Goal: Task Accomplishment & Management: Use online tool/utility

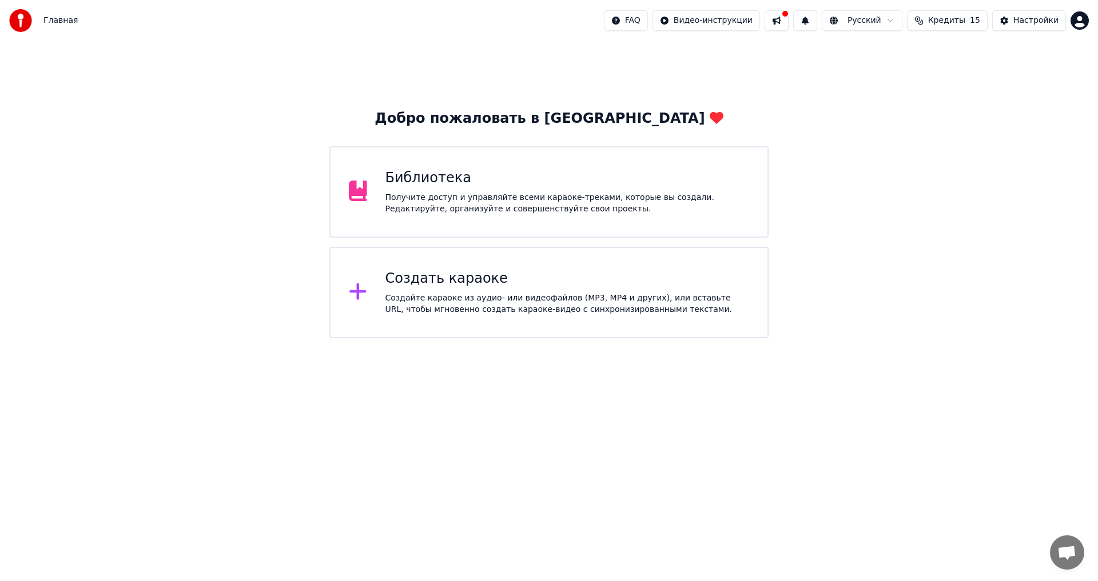
click at [490, 293] on div "Создайте караоке из аудио- или видеофайлов (MP3, MP4 и других), или вставьте UR…" at bounding box center [567, 304] width 364 height 23
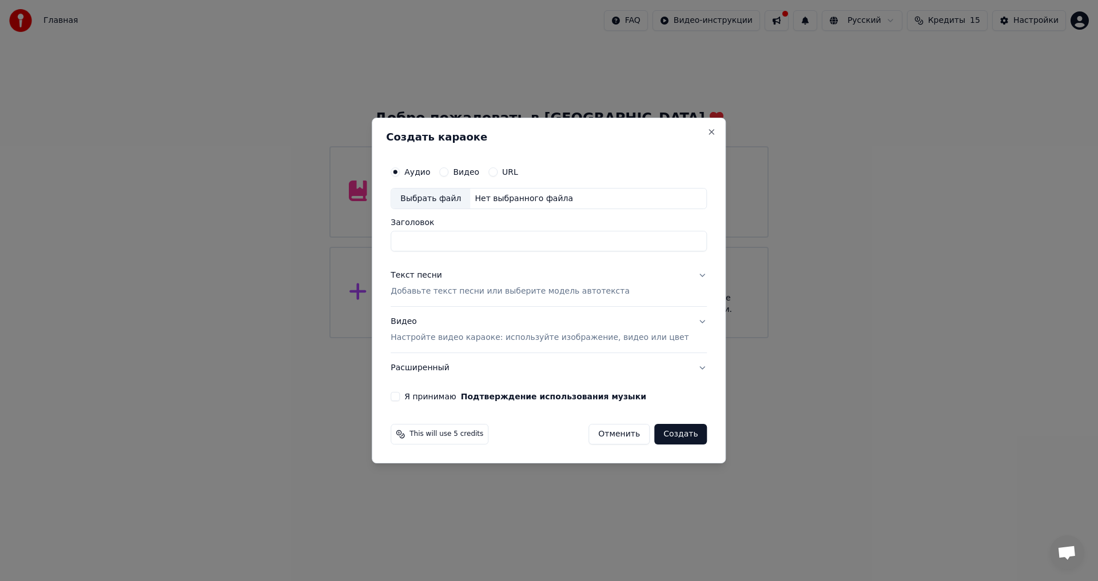
click at [493, 202] on div "Нет выбранного файла" at bounding box center [523, 198] width 107 height 11
type input "**********"
click at [474, 292] on p "Добавьте текст песни или выберите модель автотекста" at bounding box center [509, 291] width 239 height 11
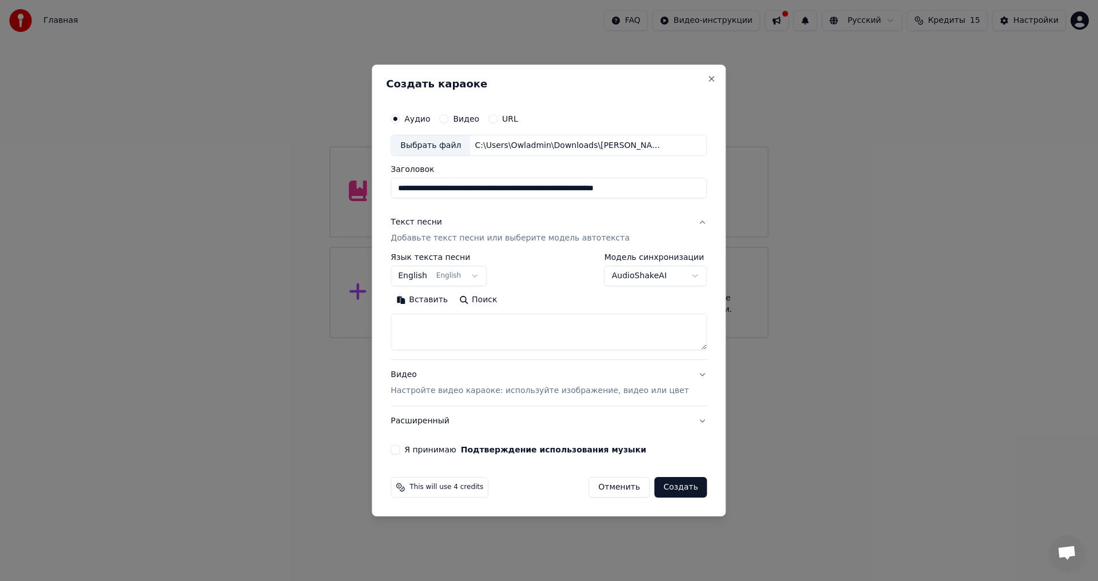
click at [475, 319] on textarea at bounding box center [548, 332] width 316 height 37
paste textarea "**********"
type textarea "**********"
click at [453, 391] on p "Настройте видео караоке: используйте изображение, видео или цвет" at bounding box center [539, 390] width 298 height 11
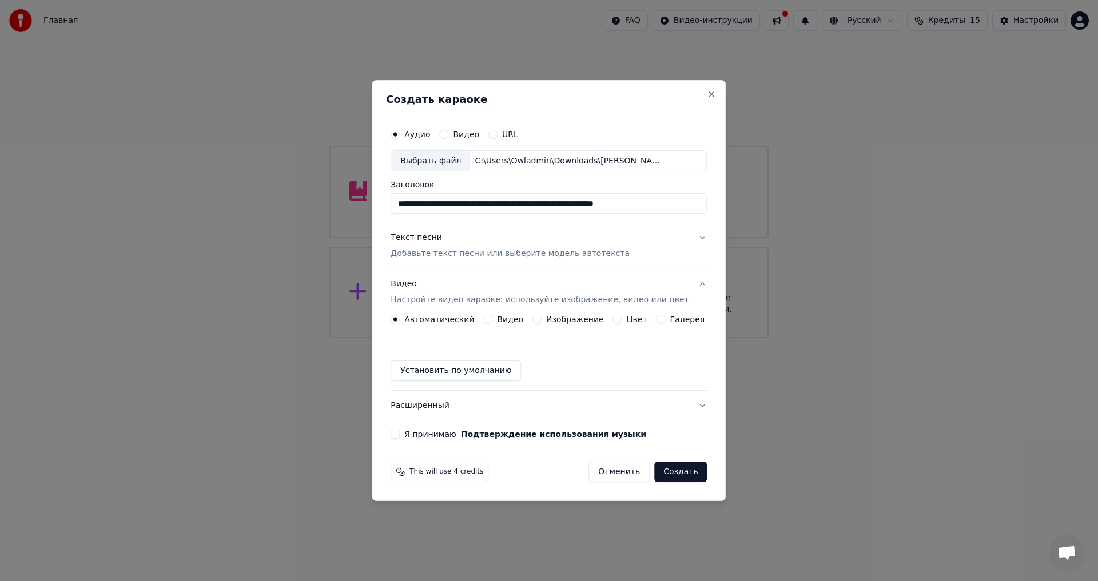
click at [560, 324] on label "Изображение" at bounding box center [575, 320] width 58 height 8
click at [541, 324] on button "Изображение" at bounding box center [536, 319] width 9 height 9
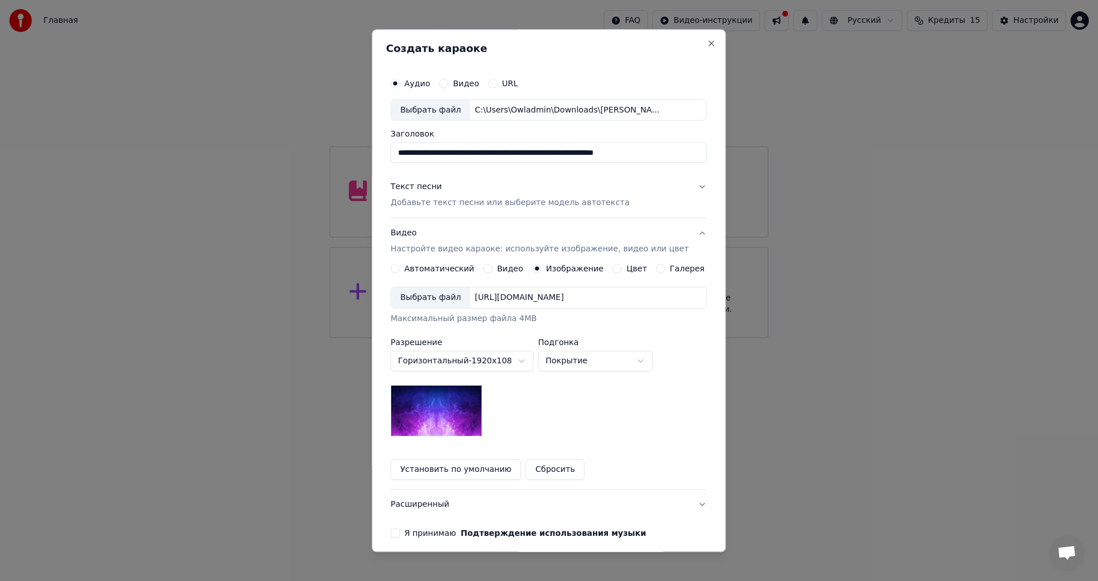
click at [486, 288] on div "Выбрать файл [URL][DOMAIN_NAME]" at bounding box center [548, 299] width 316 height 22
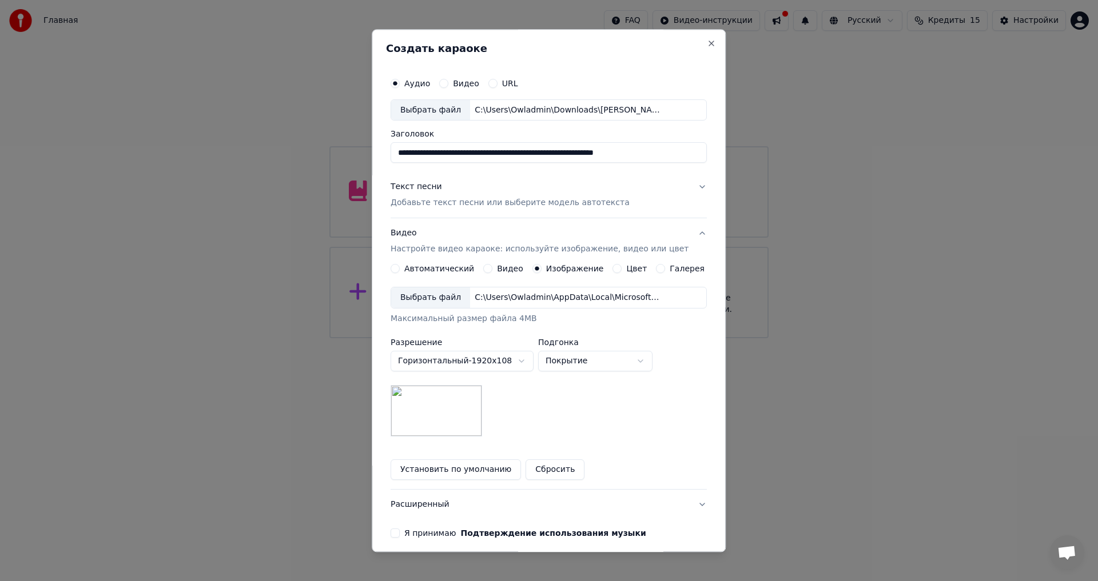
click at [433, 508] on button "Расширенный" at bounding box center [548, 505] width 316 height 30
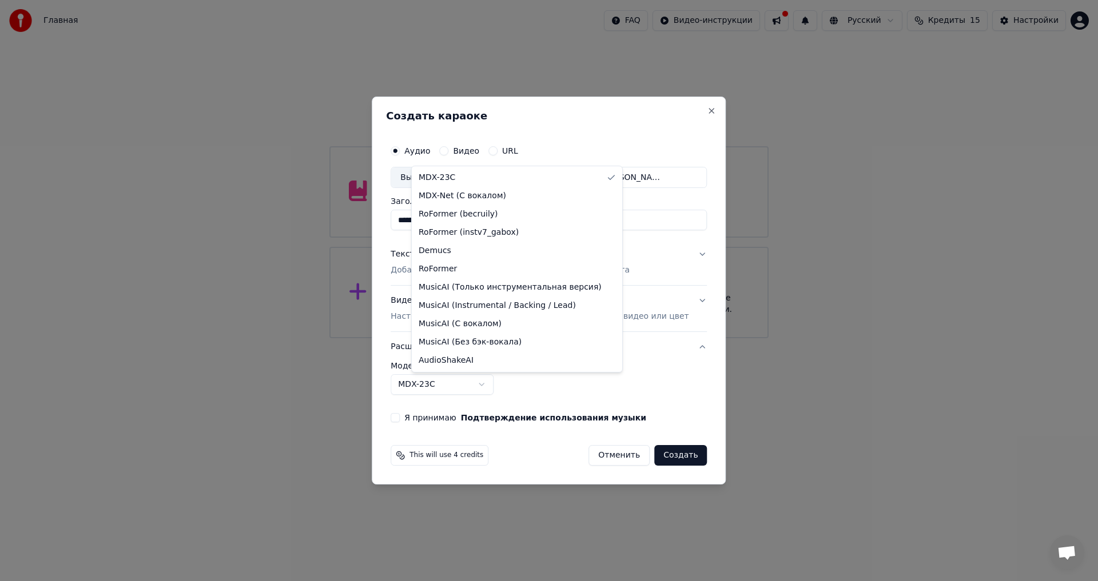
click at [422, 338] on body "**********" at bounding box center [549, 169] width 1098 height 338
click at [433, 338] on body "**********" at bounding box center [549, 169] width 1098 height 338
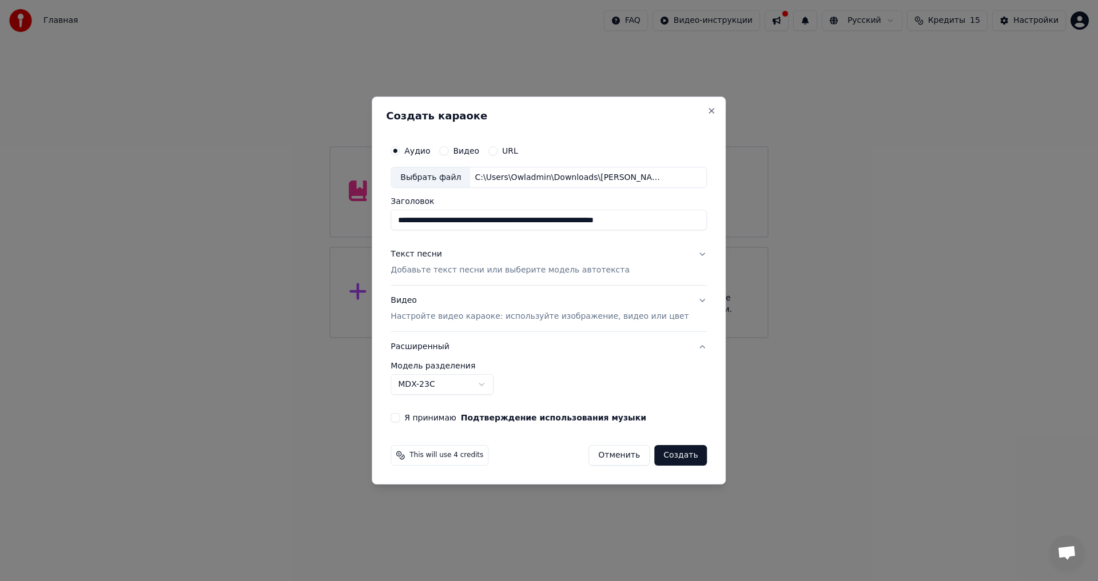
click at [420, 422] on div "Я принимаю Подтверждение использования музыки" at bounding box center [548, 417] width 316 height 9
click at [400, 417] on button "Я принимаю Подтверждение использования музыки" at bounding box center [394, 417] width 9 height 9
click at [664, 452] on button "Создать" at bounding box center [680, 455] width 53 height 21
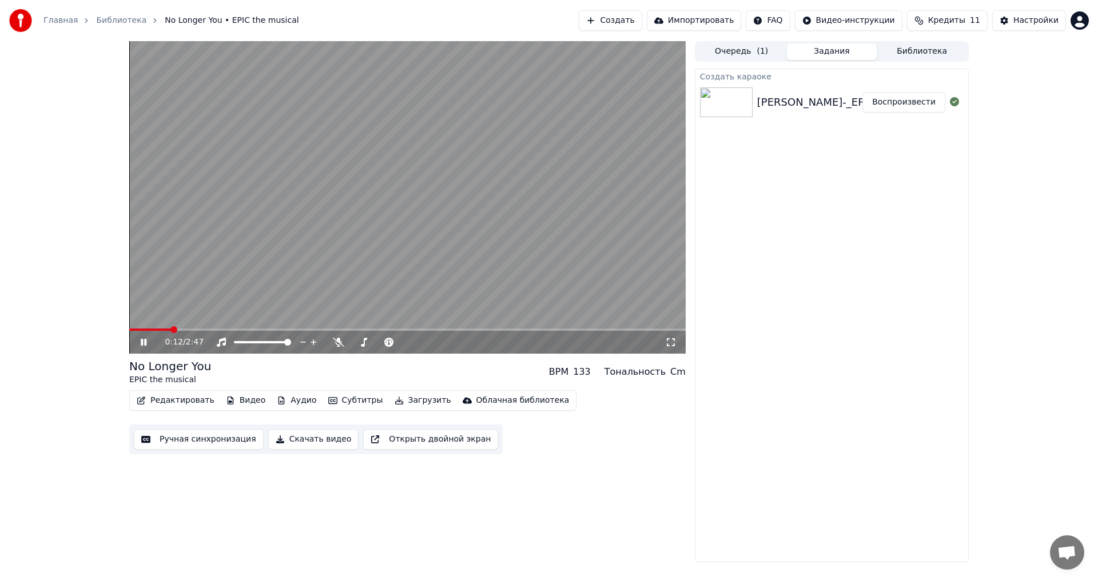
click at [142, 346] on icon at bounding box center [144, 342] width 6 height 7
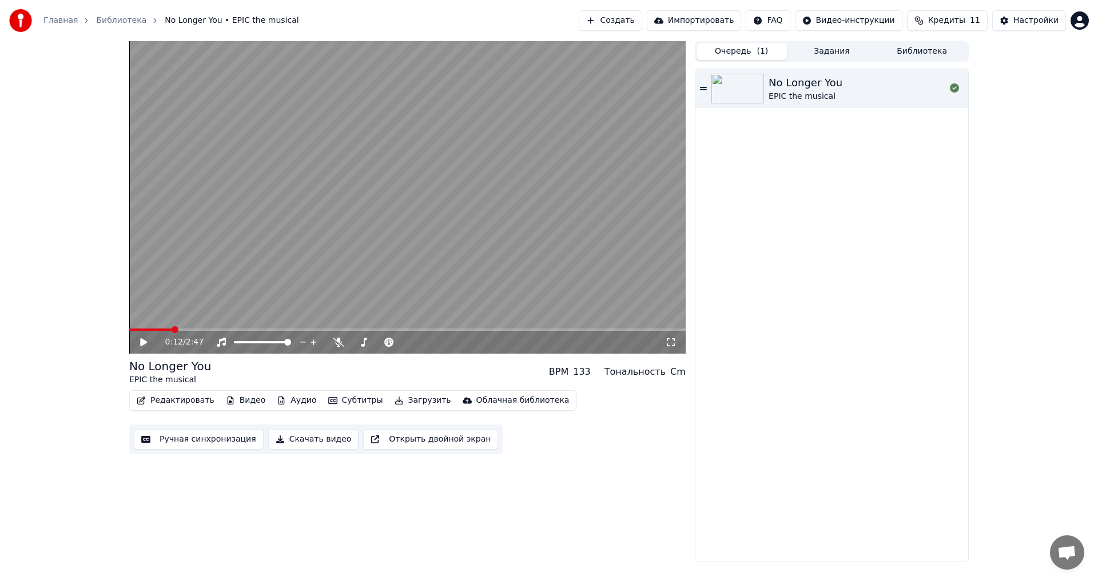
click at [743, 50] on button "Очередь ( 1 )" at bounding box center [741, 51] width 90 height 17
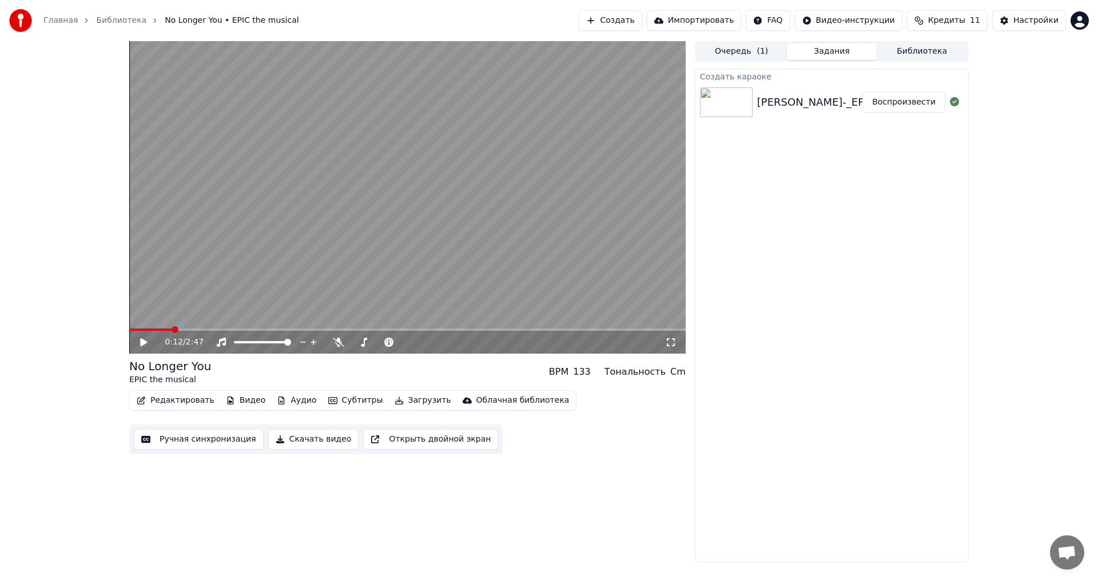
click at [815, 49] on button "Задания" at bounding box center [832, 51] width 90 height 17
click at [824, 94] on div "[PERSON_NAME]-_EPIC_the_musical_-_No_longer_you_77809794 (1)" at bounding box center [931, 102] width 349 height 16
click at [789, 110] on div "[PERSON_NAME]-_EPIC_the_musical_-_No_longer_you_77809794 (1)" at bounding box center [931, 102] width 349 height 16
click at [841, 55] on button "Задания" at bounding box center [832, 51] width 90 height 17
click at [723, 60] on div "Очередь ( 1 ) Задания Библиотека" at bounding box center [832, 51] width 274 height 21
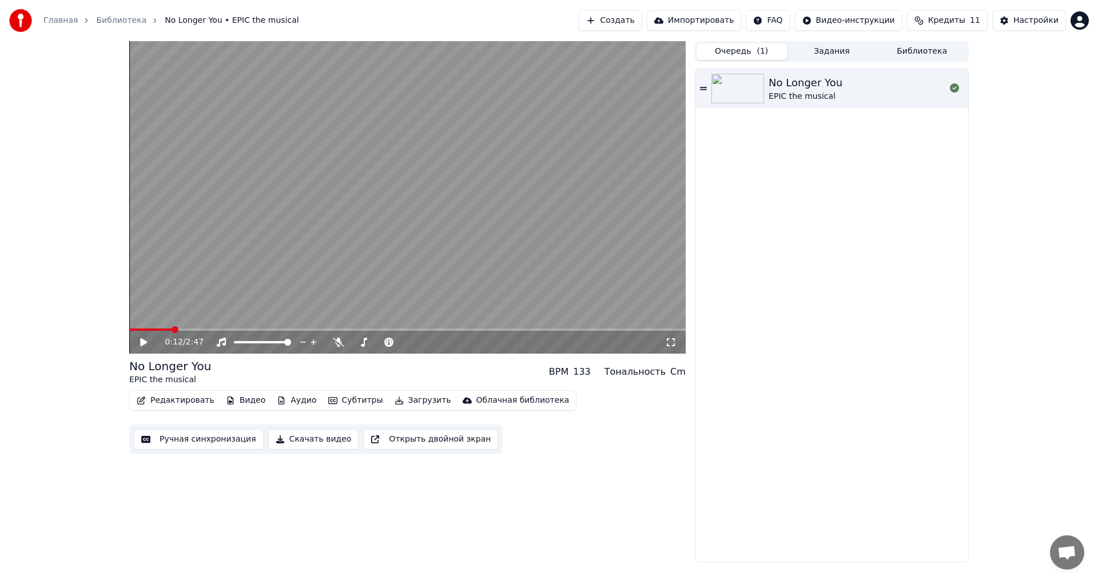
click at [732, 47] on button "Очередь ( 1 )" at bounding box center [741, 51] width 90 height 17
click at [754, 91] on img at bounding box center [737, 89] width 53 height 30
click at [141, 344] on icon at bounding box center [151, 342] width 27 height 9
click at [914, 55] on button "Библиотека" at bounding box center [921, 51] width 90 height 17
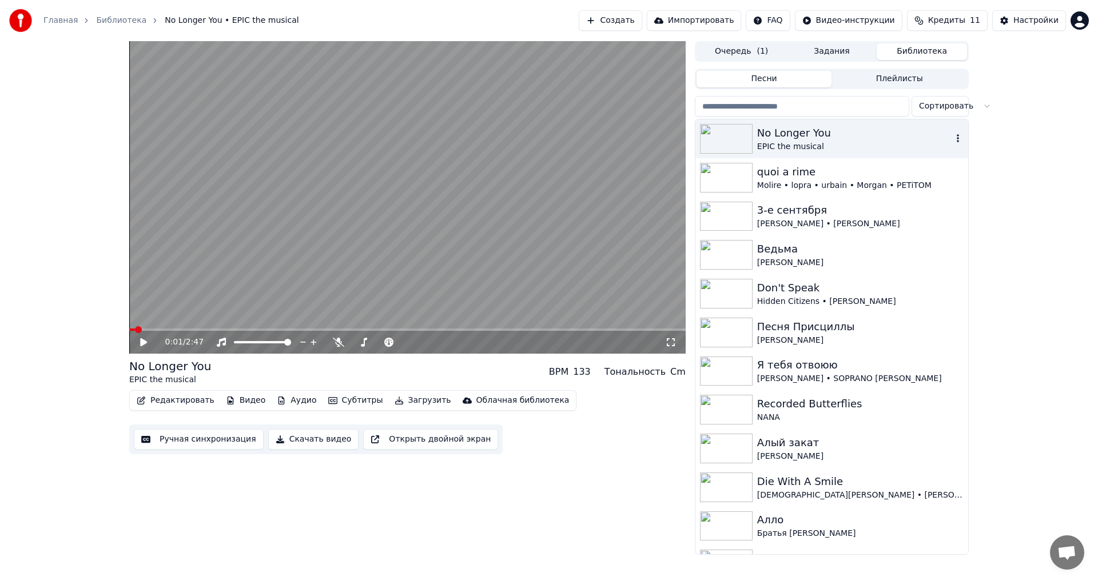
click at [952, 142] on icon "button" at bounding box center [957, 138] width 11 height 9
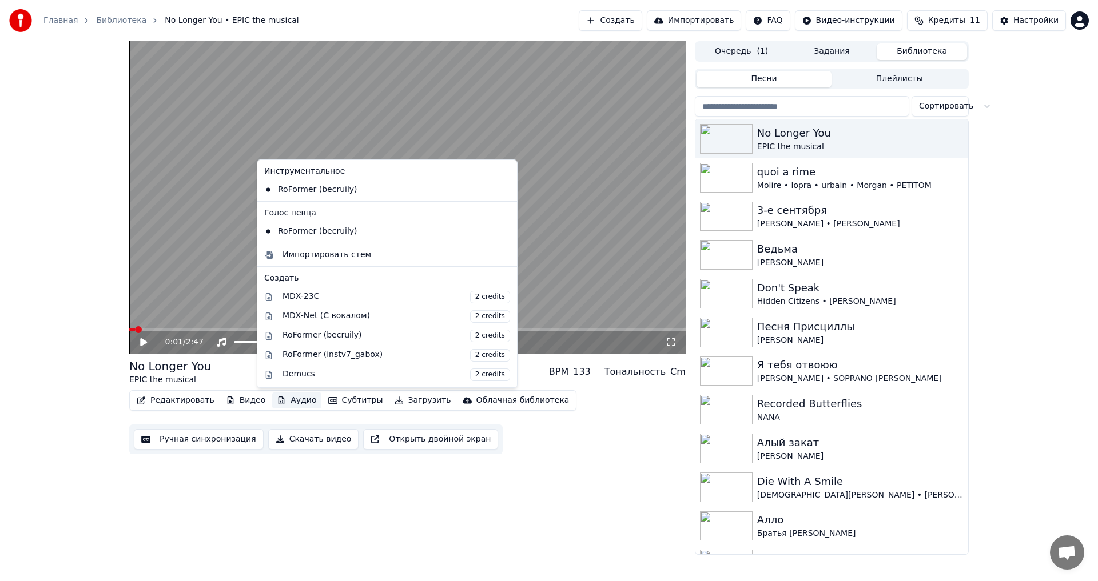
click at [288, 400] on button "Аудио" at bounding box center [296, 401] width 49 height 16
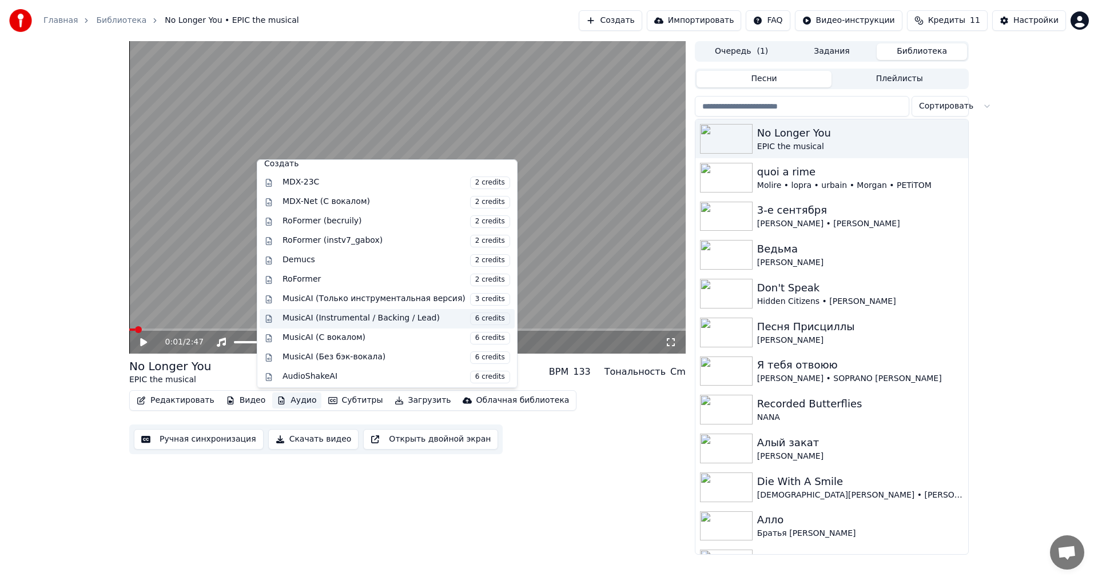
scroll to position [57, 0]
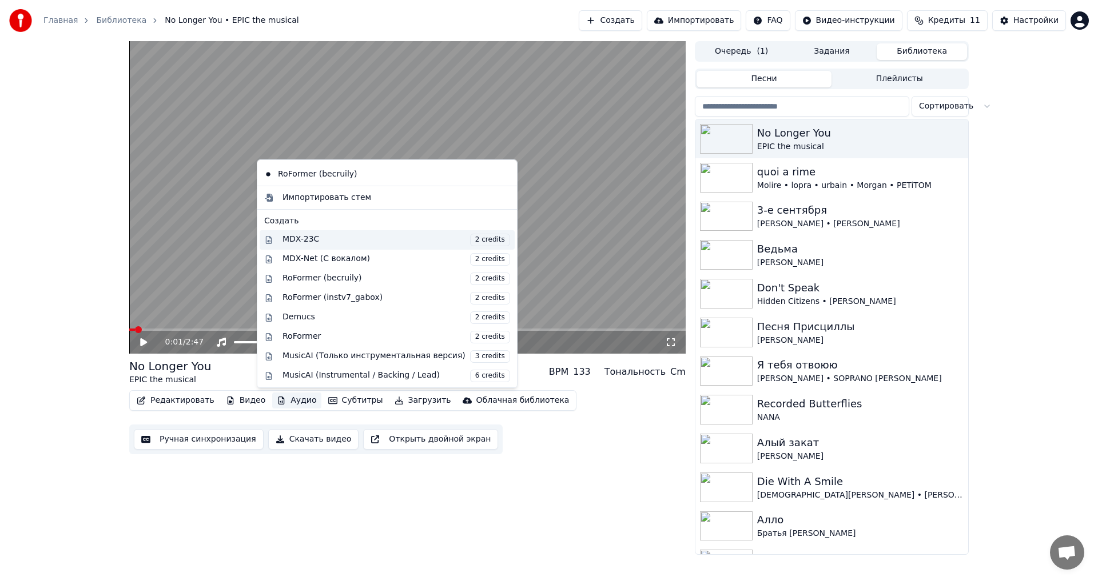
click at [470, 244] on span "2 credits" at bounding box center [490, 240] width 40 height 13
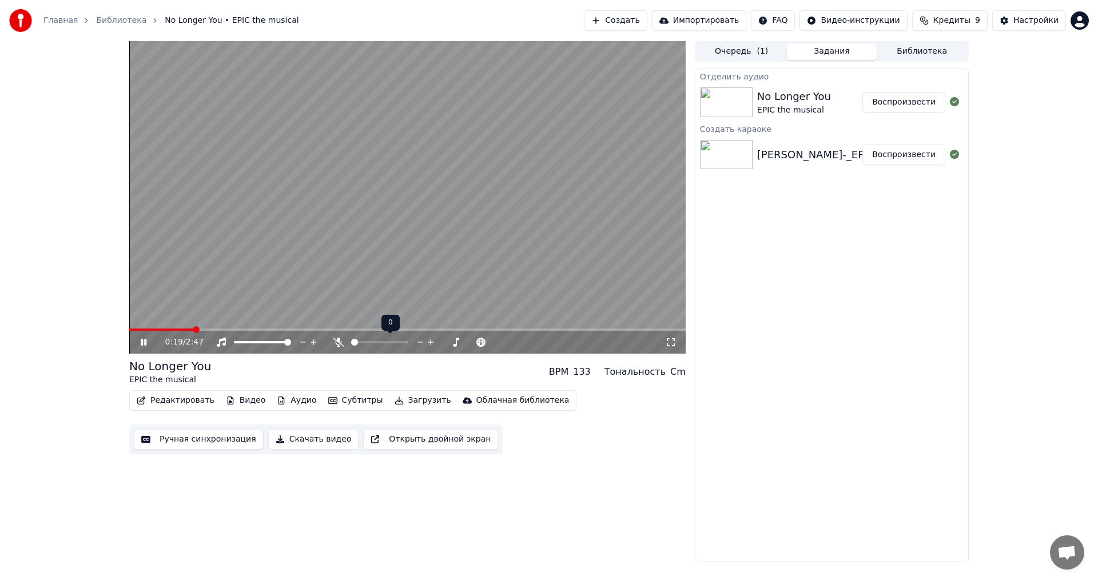
click at [351, 340] on span at bounding box center [354, 342] width 7 height 7
click at [144, 338] on icon at bounding box center [151, 342] width 27 height 9
click at [133, 329] on span at bounding box center [130, 330] width 3 height 2
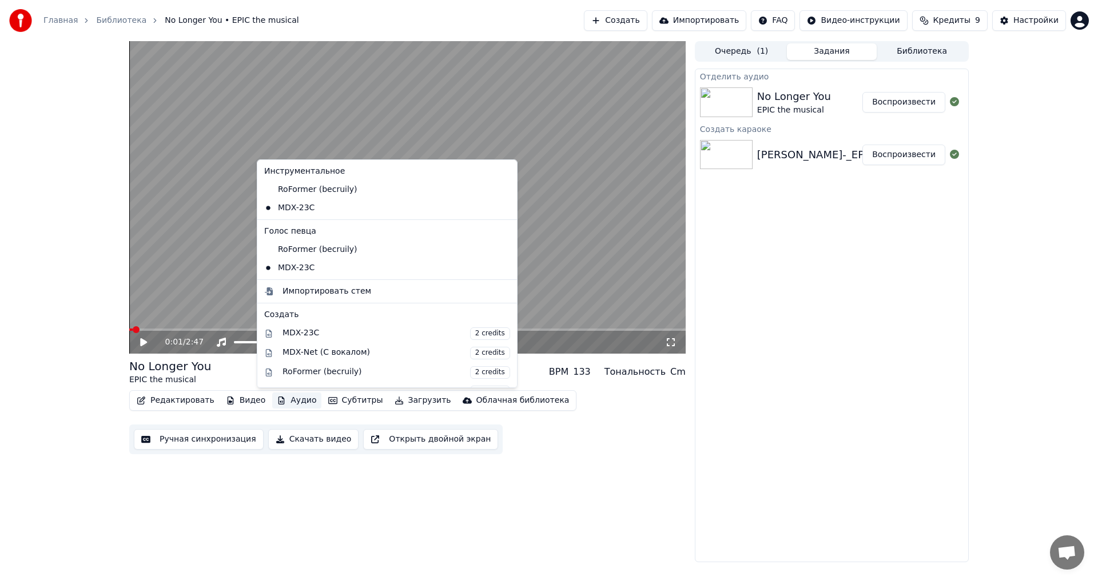
click at [289, 402] on button "Аудио" at bounding box center [296, 401] width 49 height 16
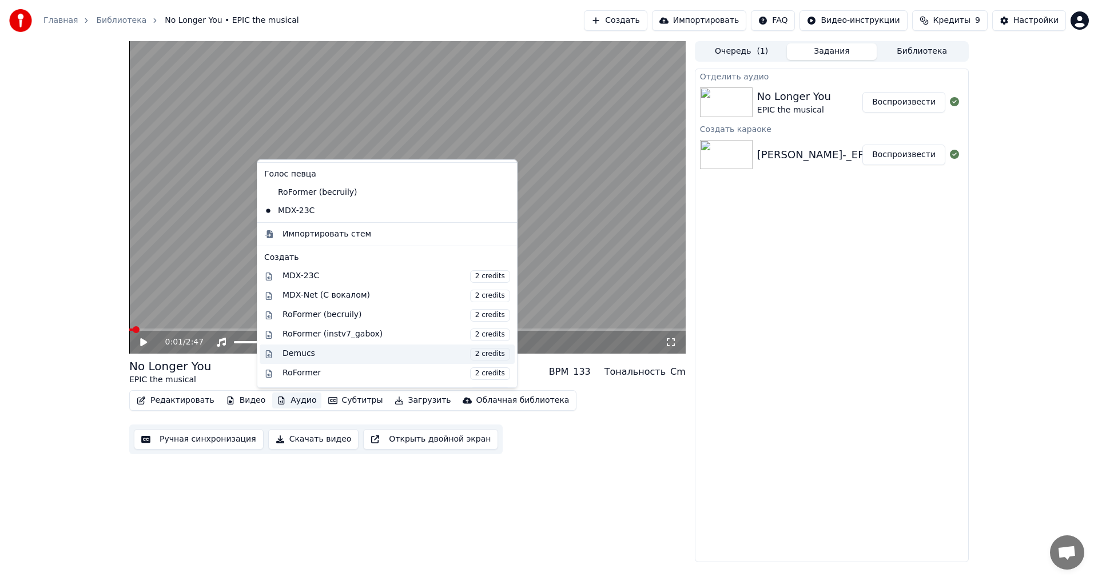
scroll to position [153, 0]
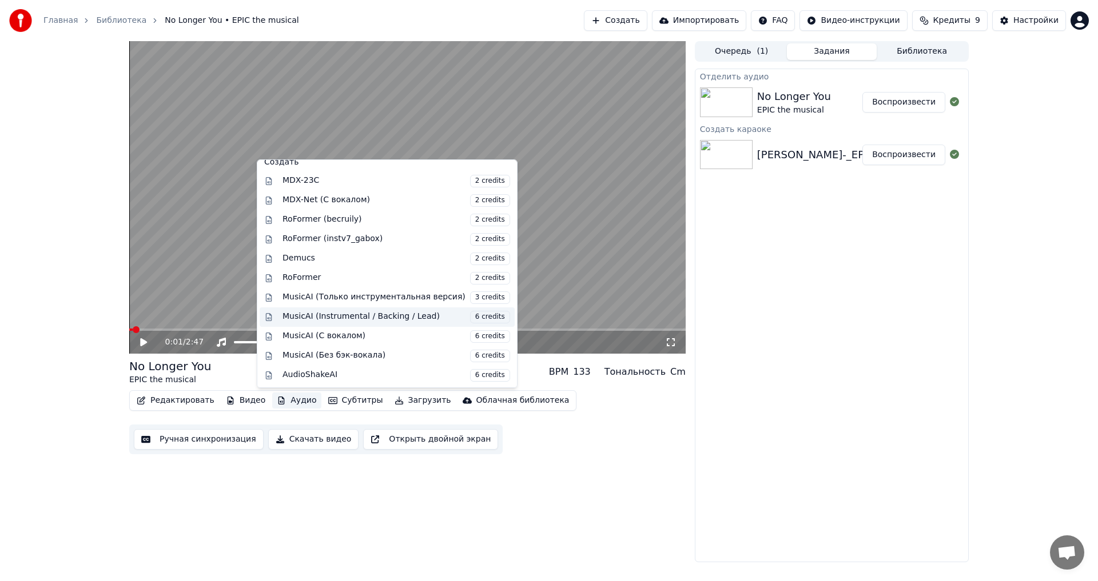
click at [470, 318] on span "6 credits" at bounding box center [490, 317] width 40 height 13
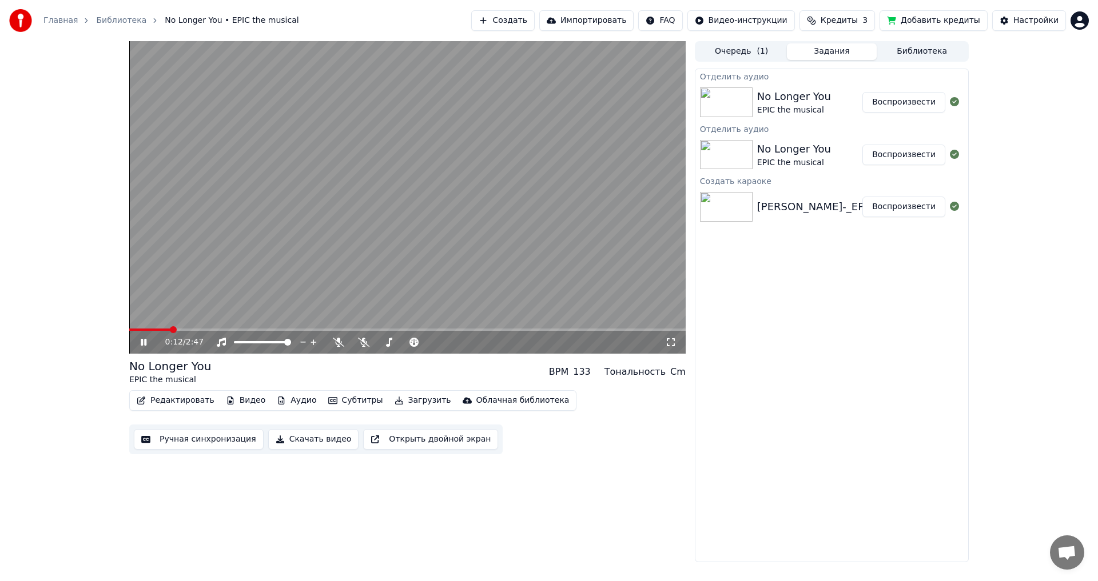
click at [523, 328] on video at bounding box center [407, 197] width 556 height 313
click at [529, 330] on span at bounding box center [407, 330] width 556 height 2
click at [516, 213] on video at bounding box center [407, 197] width 556 height 313
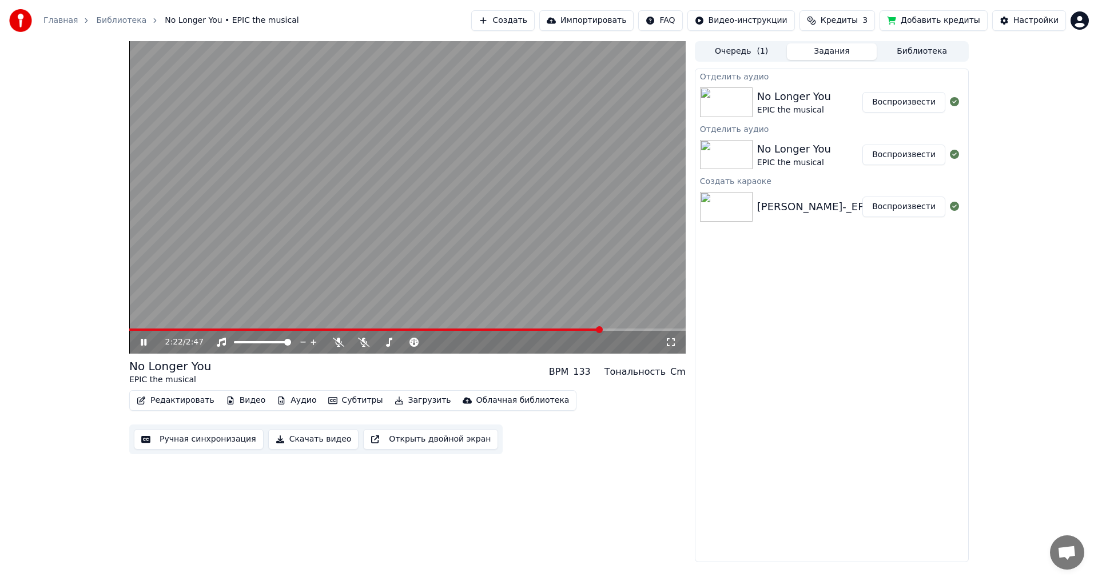
click at [357, 260] on video at bounding box center [407, 197] width 556 height 313
click at [288, 401] on button "Аудио" at bounding box center [296, 401] width 49 height 16
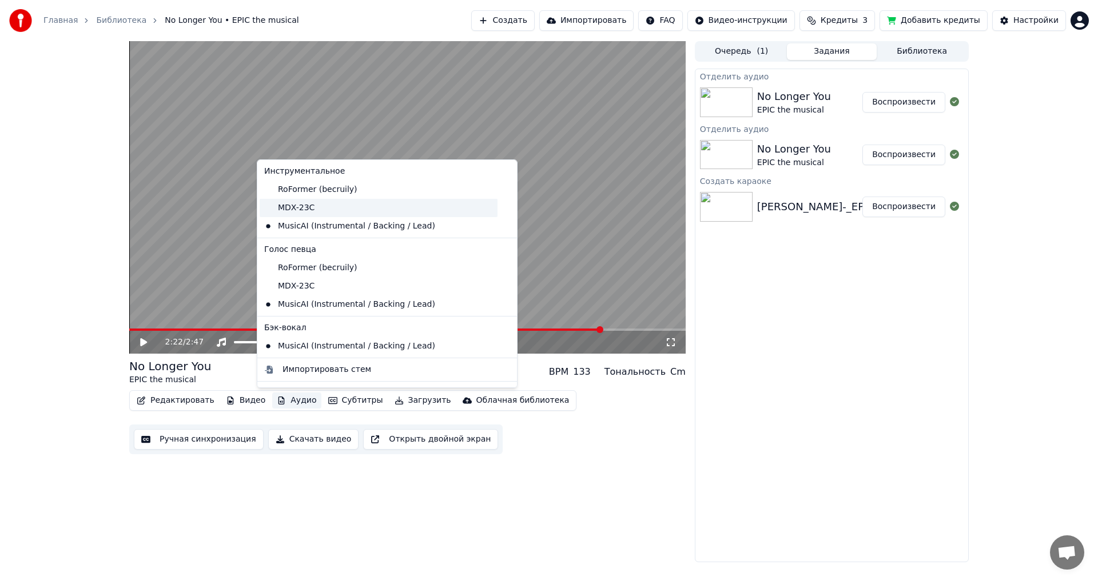
click at [317, 211] on div "MDX-23C" at bounding box center [379, 208] width 238 height 18
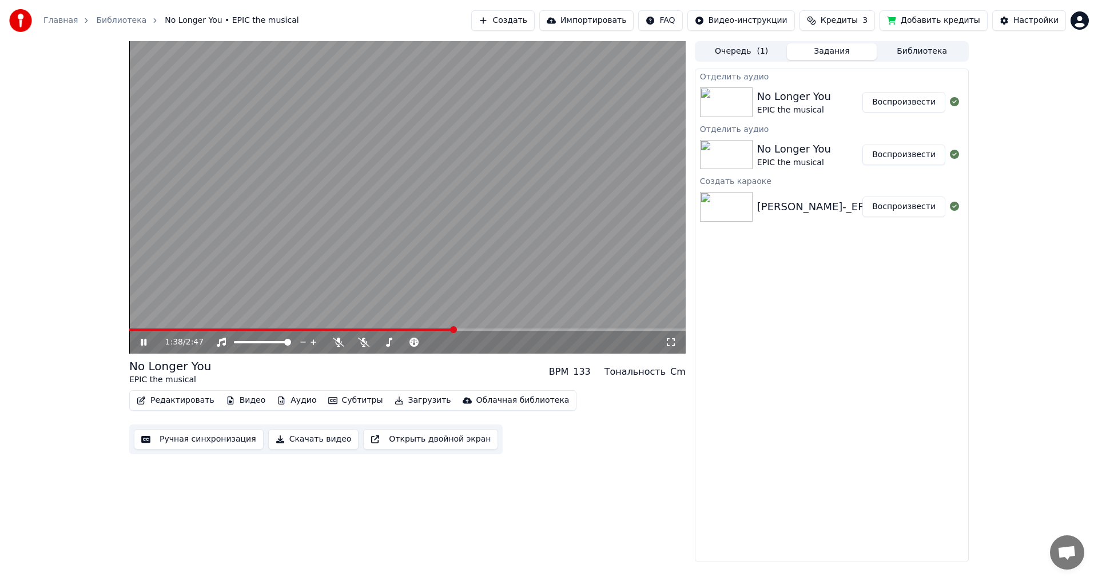
click at [454, 329] on span at bounding box center [291, 330] width 325 height 2
click at [277, 401] on icon "button" at bounding box center [281, 401] width 9 height 8
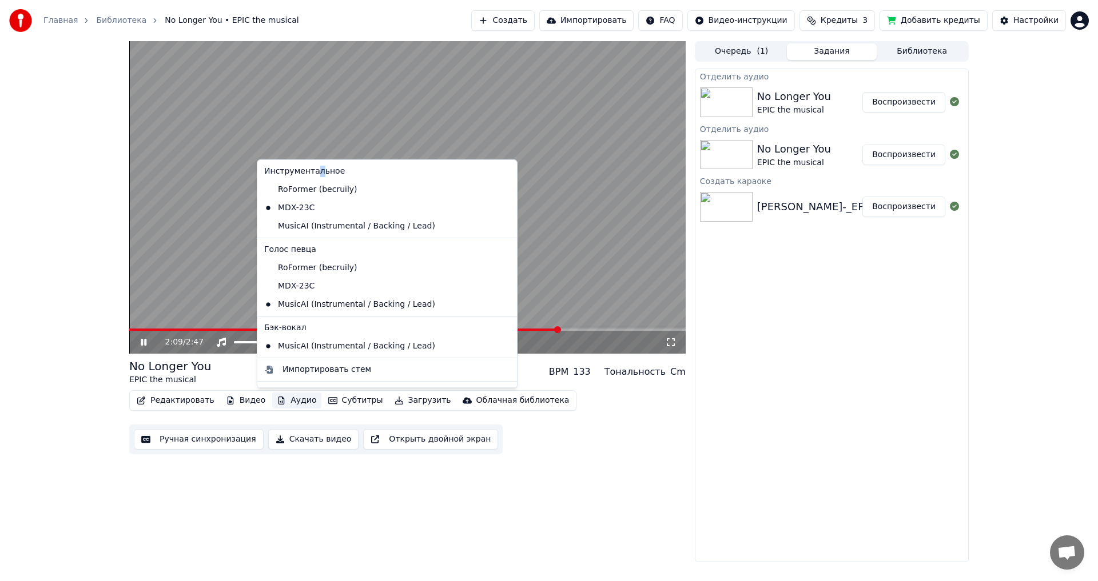
drag, startPoint x: 314, startPoint y: 179, endPoint x: 322, endPoint y: 189, distance: 13.0
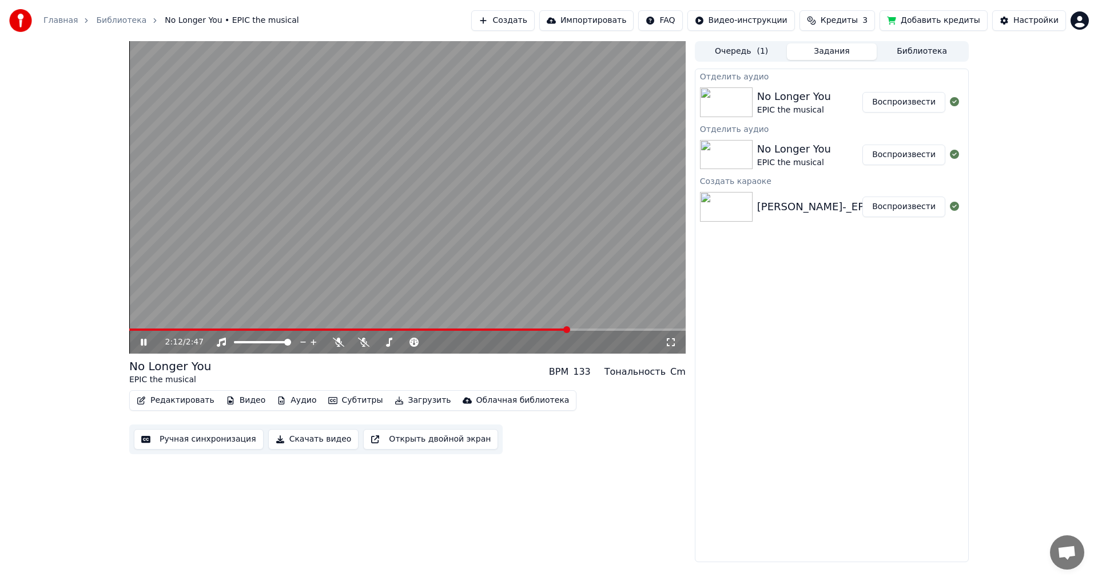
click at [142, 341] on icon at bounding box center [144, 342] width 6 height 7
click at [281, 397] on button "Аудио" at bounding box center [296, 401] width 49 height 16
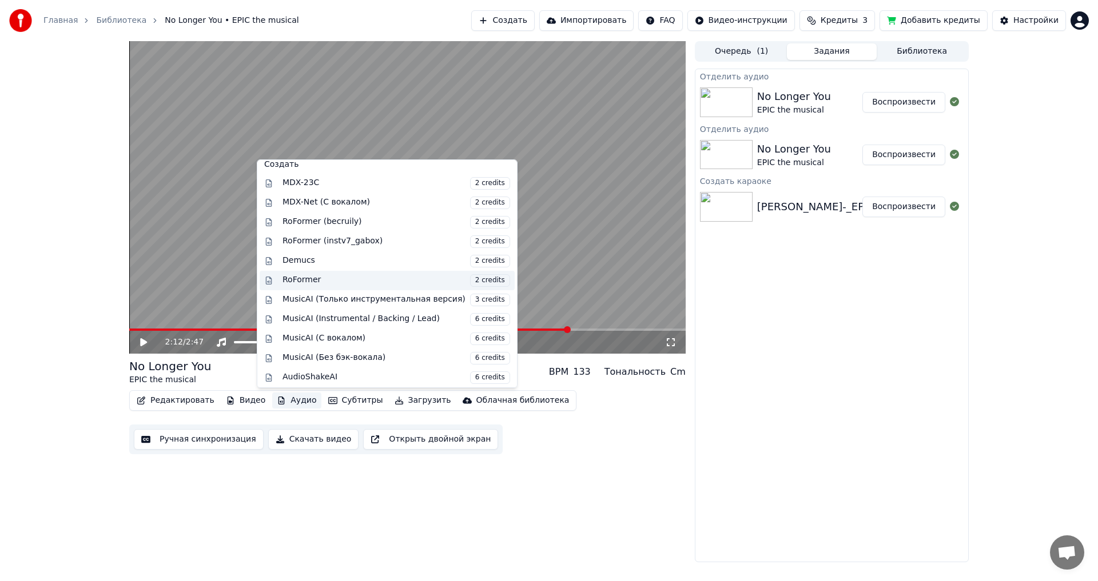
scroll to position [231, 0]
click at [337, 261] on div "Demucs 2 credits" at bounding box center [396, 259] width 228 height 13
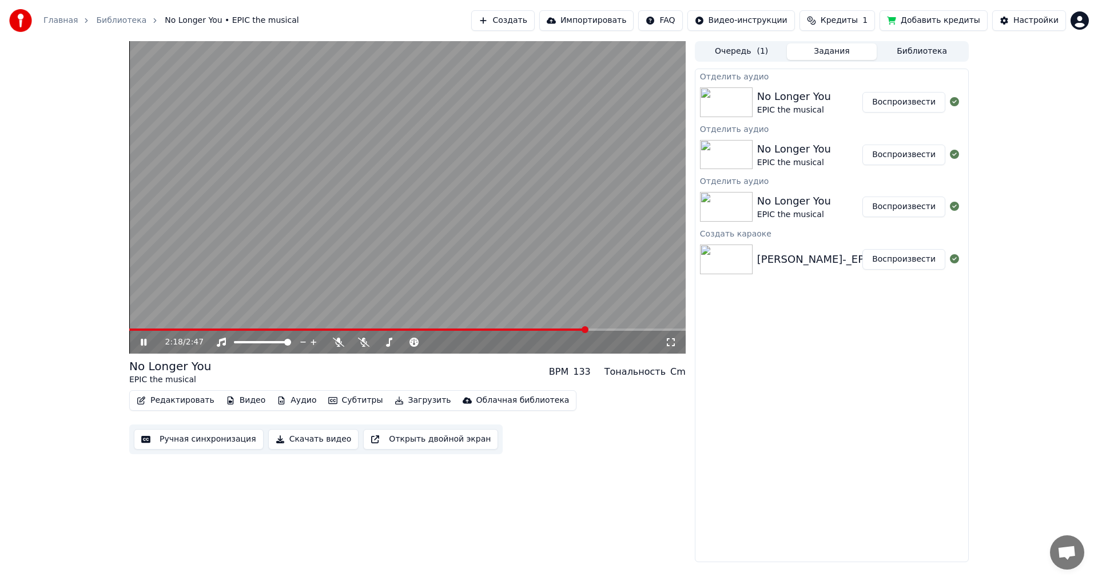
click at [510, 332] on div "2:18 / 2:47" at bounding box center [407, 342] width 556 height 23
click at [505, 329] on span at bounding box center [364, 330] width 470 height 2
click at [465, 331] on span at bounding box center [318, 330] width 379 height 2
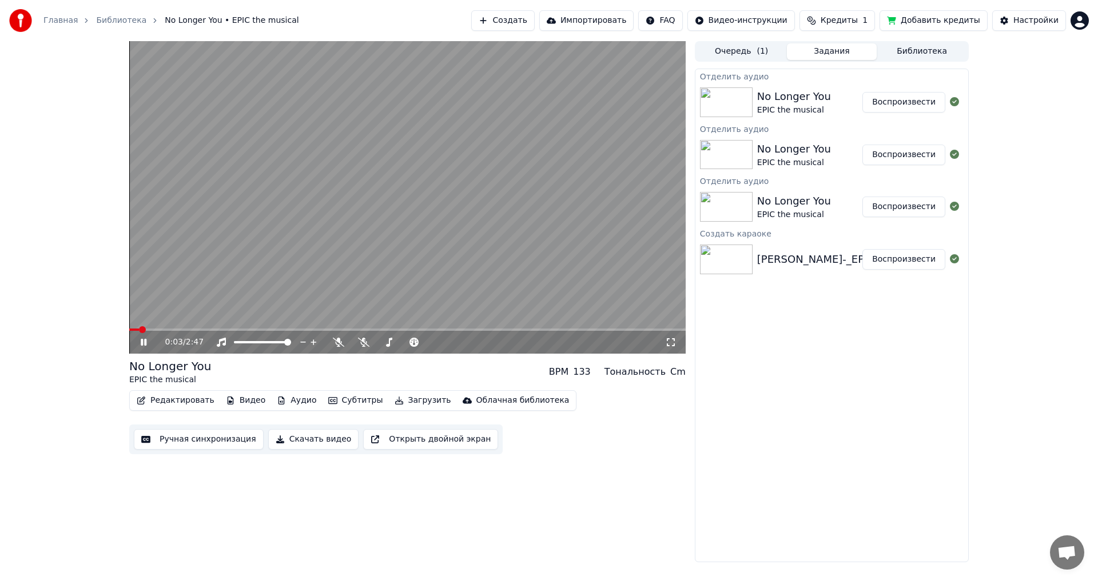
click at [138, 330] on span at bounding box center [134, 330] width 10 height 2
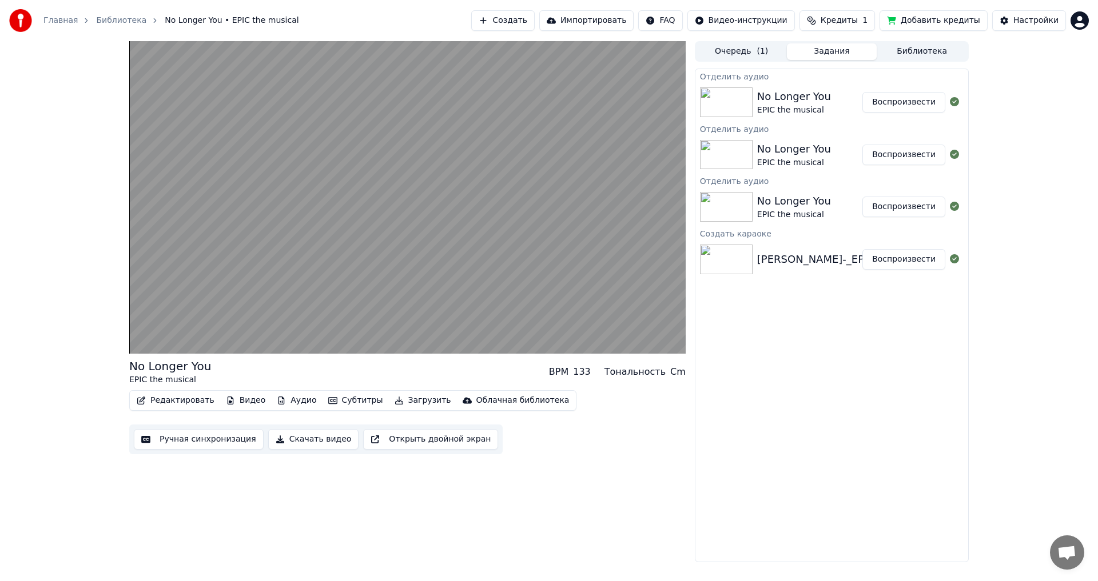
click at [353, 285] on video at bounding box center [407, 197] width 556 height 313
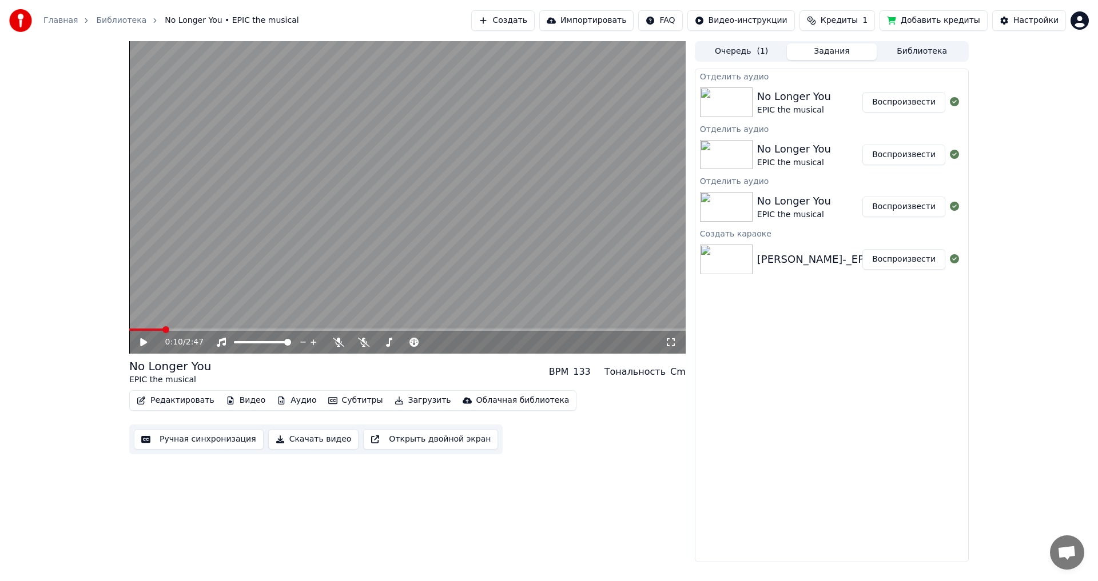
click at [1075, 30] on div "Создать Импортировать FAQ Видео-инструкции Кредиты 1 Добавить кредиты Настройки" at bounding box center [779, 20] width 617 height 21
click at [361, 342] on icon at bounding box center [363, 342] width 11 height 9
click at [377, 258] on video at bounding box center [407, 197] width 556 height 313
click at [426, 329] on span at bounding box center [407, 330] width 556 height 2
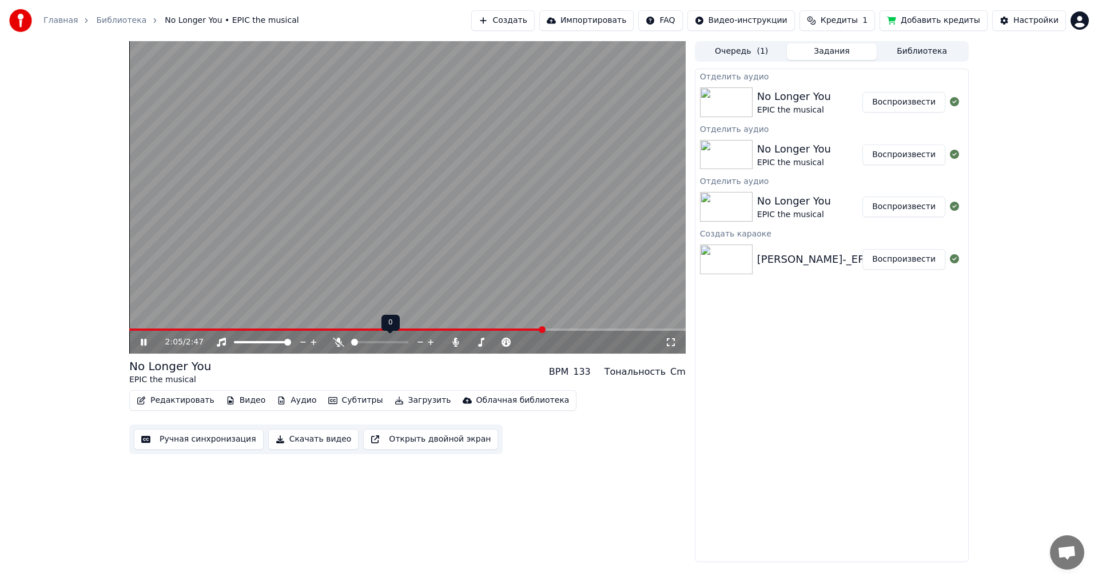
click at [351, 344] on span at bounding box center [379, 342] width 57 height 2
click at [150, 340] on icon at bounding box center [151, 342] width 27 height 9
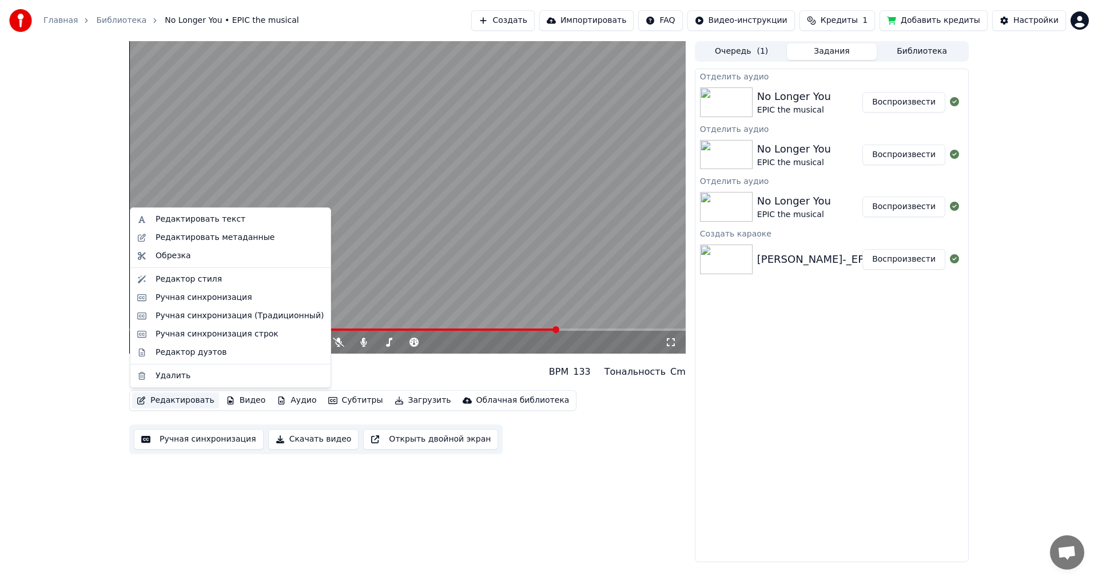
click at [173, 400] on button "Редактировать" at bounding box center [175, 401] width 87 height 16
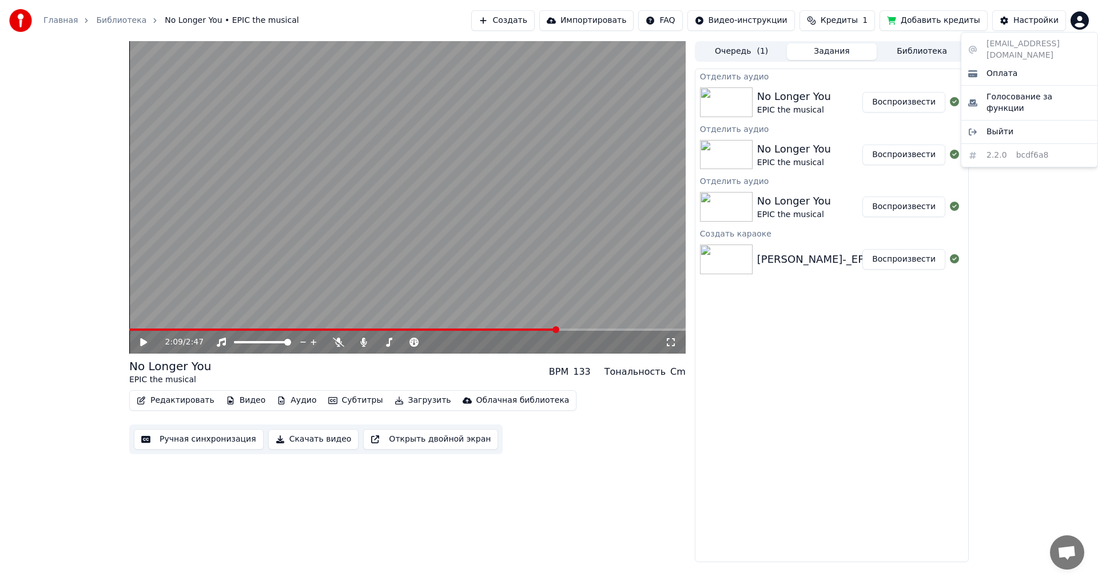
click at [1075, 19] on html "Главная Библиотека No Longer You • EPIC the musical Создать Импортировать FAQ В…" at bounding box center [549, 290] width 1098 height 581
click at [998, 126] on span "Выйти" at bounding box center [999, 131] width 27 height 11
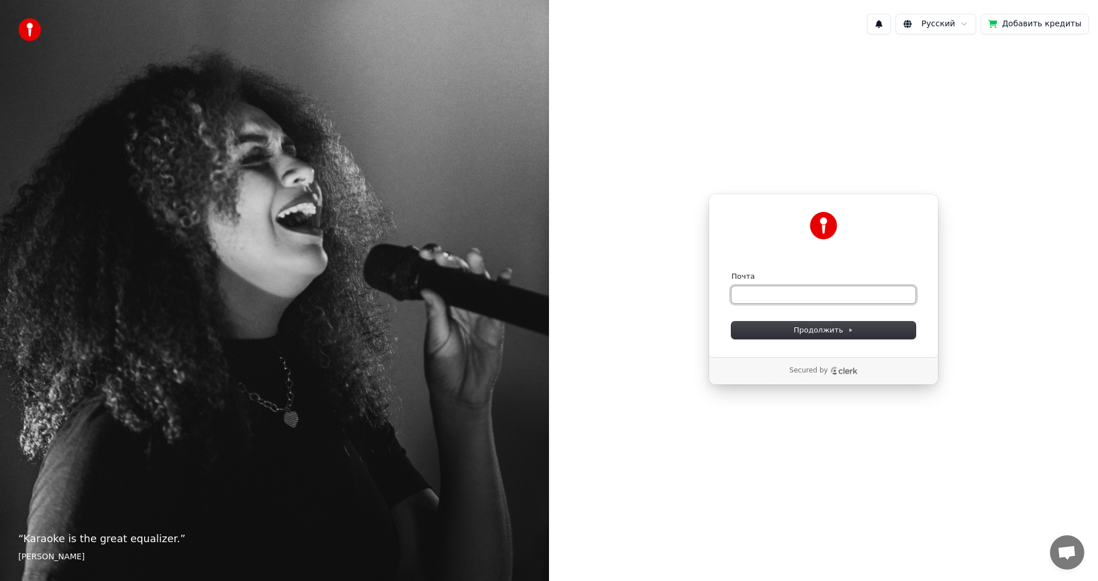
click at [794, 298] on input "Почта" at bounding box center [823, 294] width 184 height 17
paste input "**********"
drag, startPoint x: 788, startPoint y: 297, endPoint x: 558, endPoint y: 270, distance: 231.4
click at [558, 270] on div "**********" at bounding box center [823, 289] width 549 height 492
paste input "********"
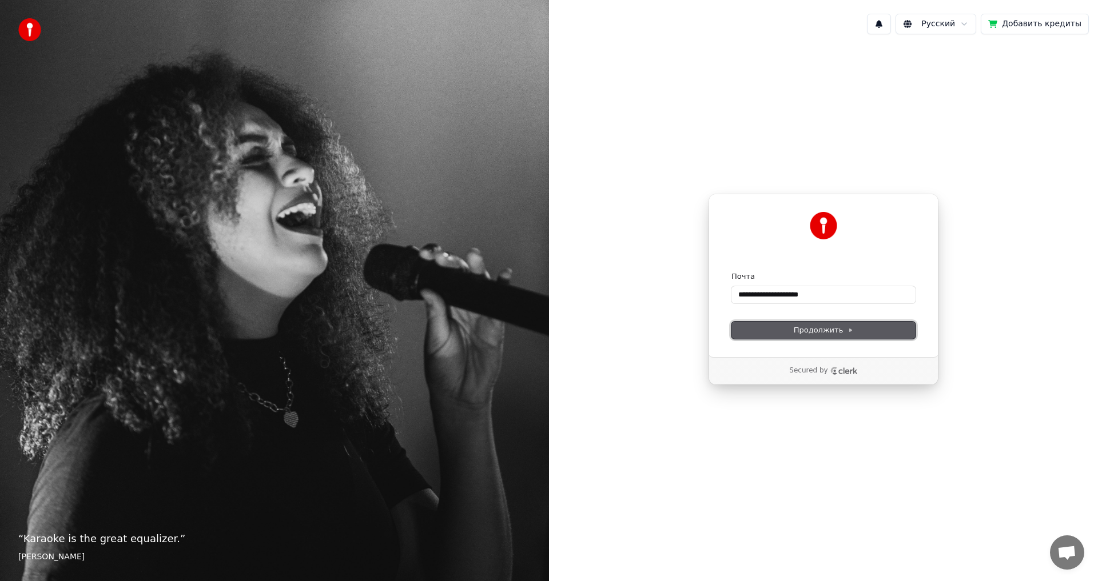
click at [793, 324] on button "Продолжить" at bounding box center [823, 330] width 184 height 17
type input "**********"
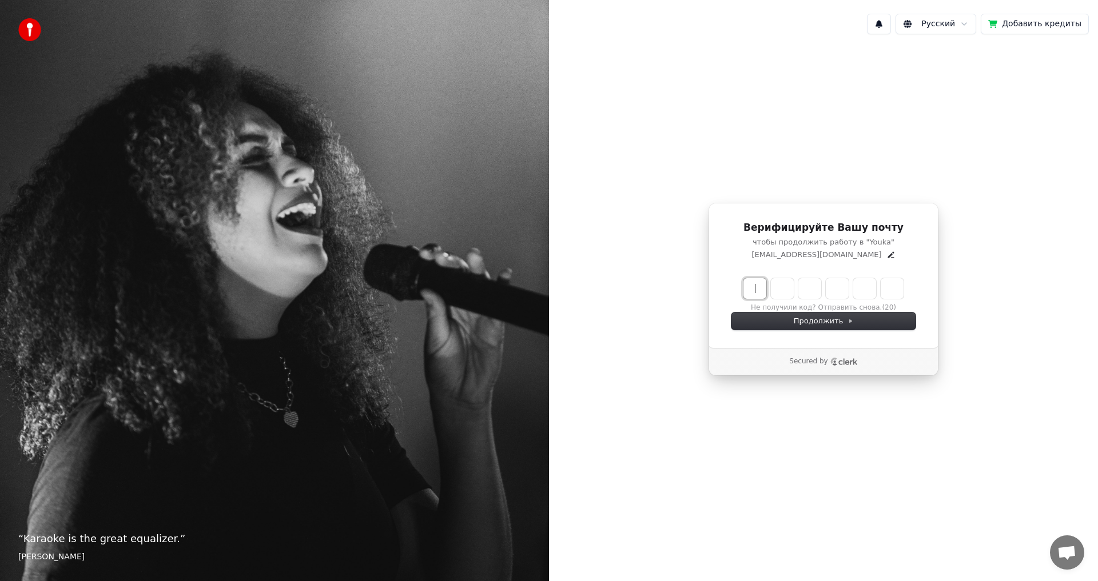
click at [748, 285] on input "Enter verification code" at bounding box center [834, 288] width 183 height 21
paste input "******"
type input "******"
